Goal: Information Seeking & Learning: Learn about a topic

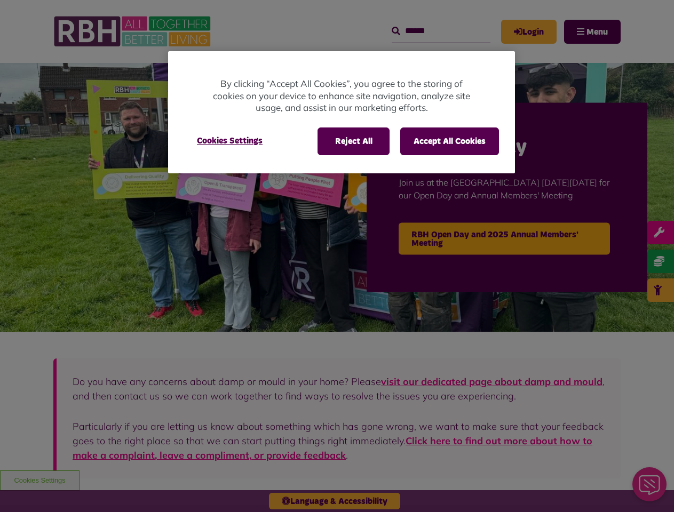
click at [337, 256] on div at bounding box center [337, 256] width 674 height 512
click at [353, 141] on button "Reject All" at bounding box center [354, 142] width 72 height 28
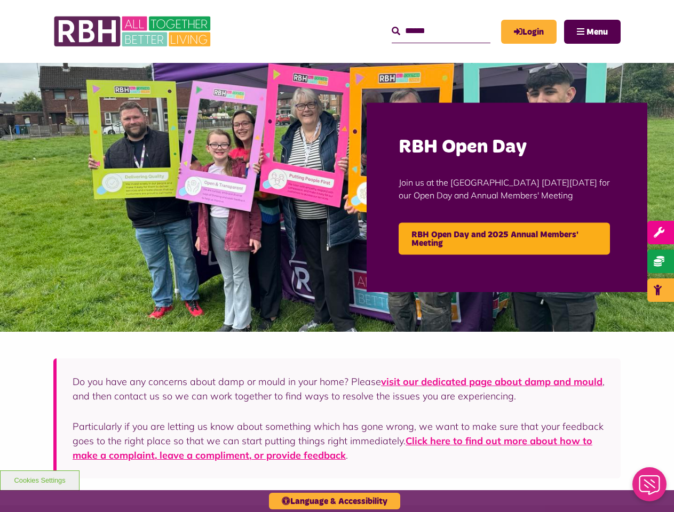
click at [449, 141] on h2 "RBH Open Day" at bounding box center [507, 147] width 217 height 25
click at [229, 141] on img at bounding box center [337, 197] width 674 height 269
